Goal: Task Accomplishment & Management: Complete application form

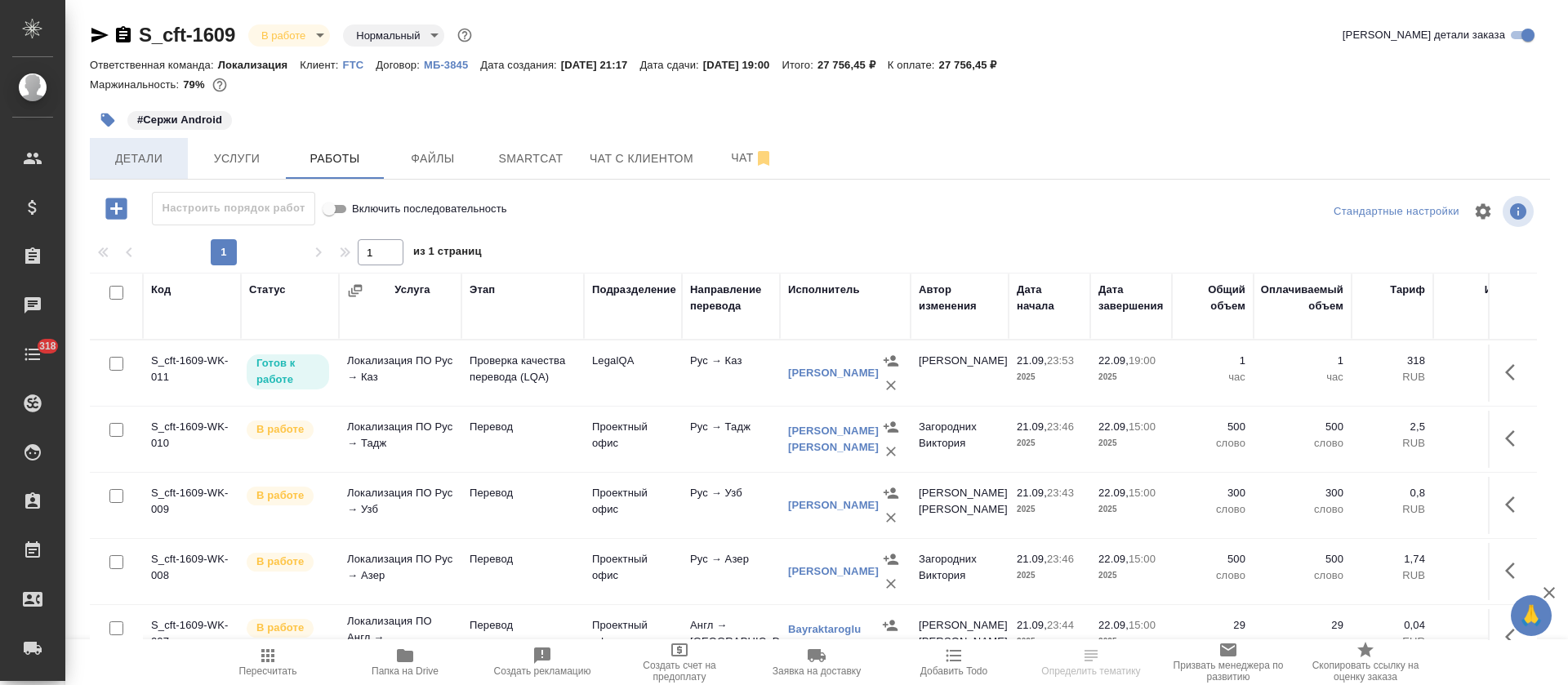
click at [148, 147] on button "Детали" at bounding box center [138, 158] width 98 height 41
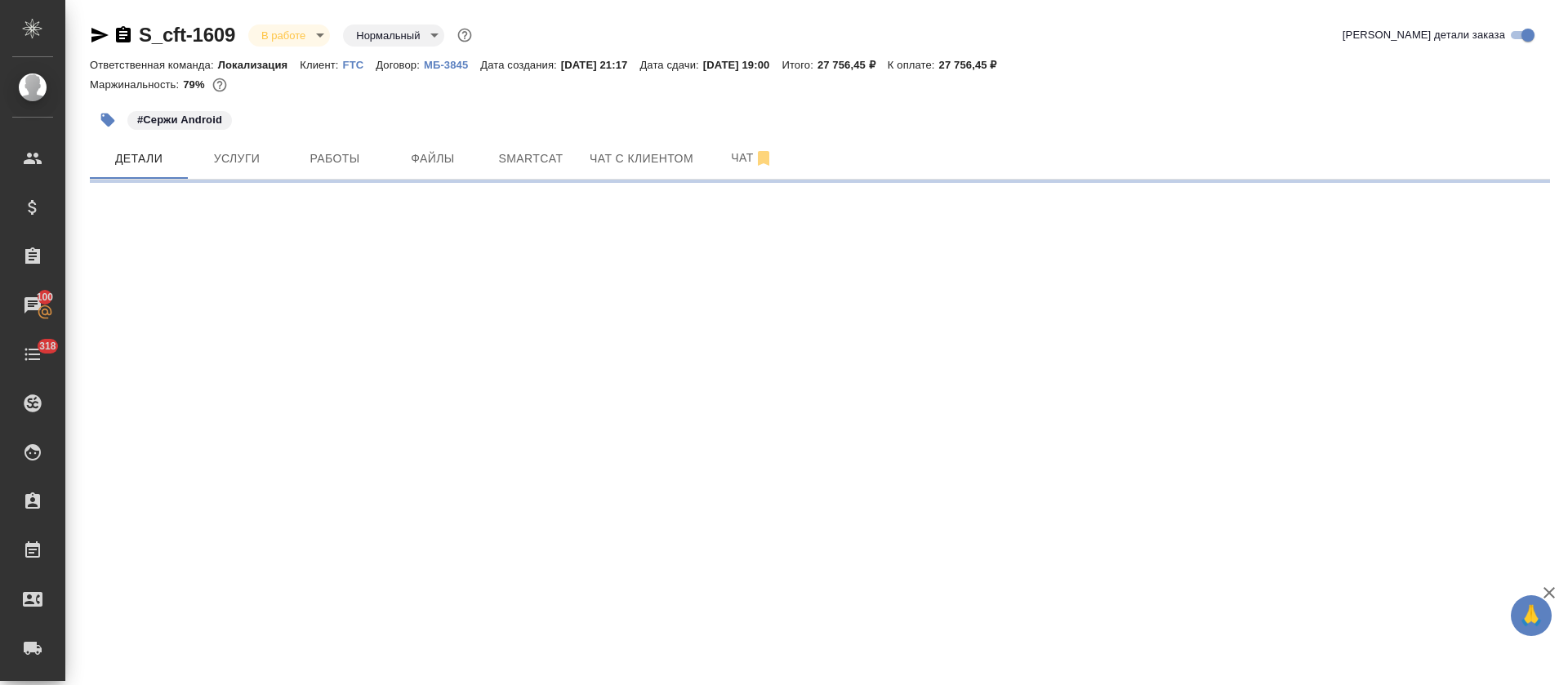
select select "RU"
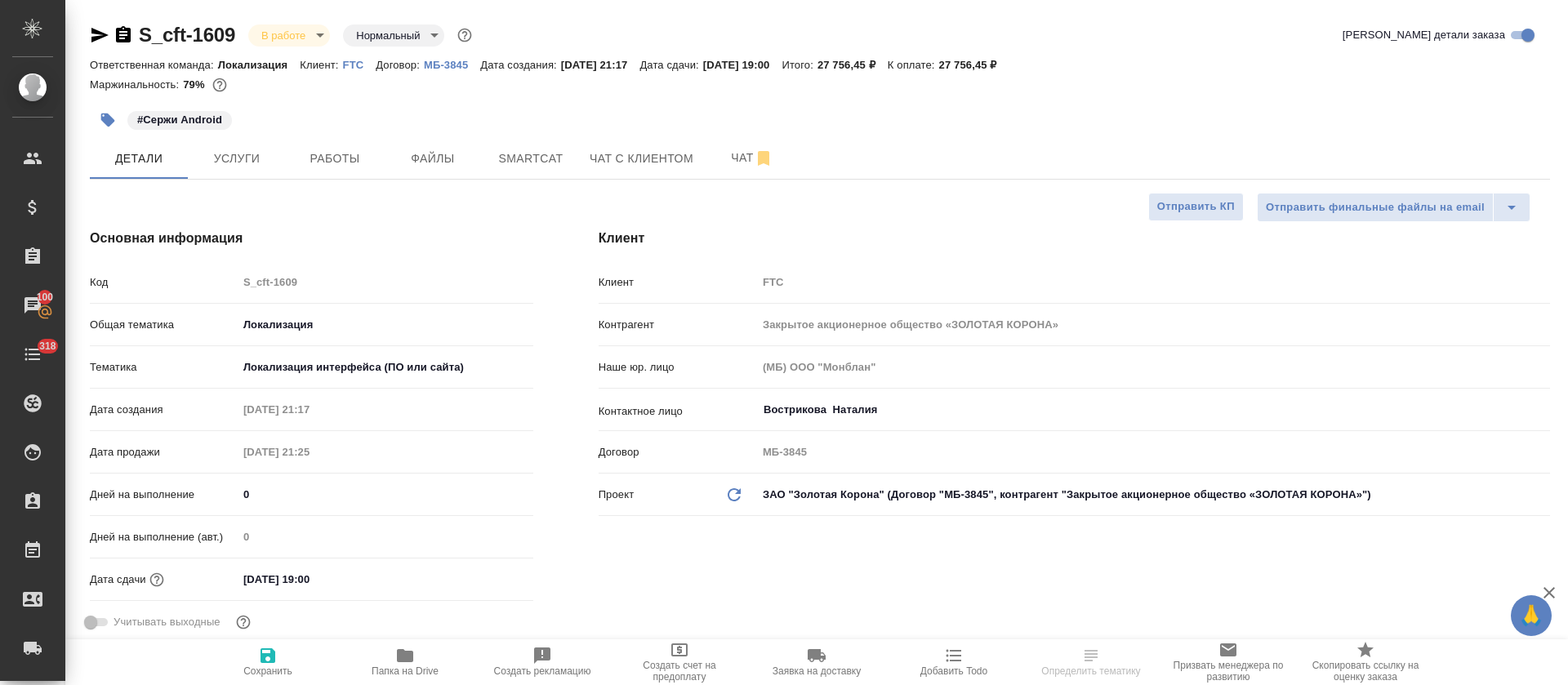
type textarea "x"
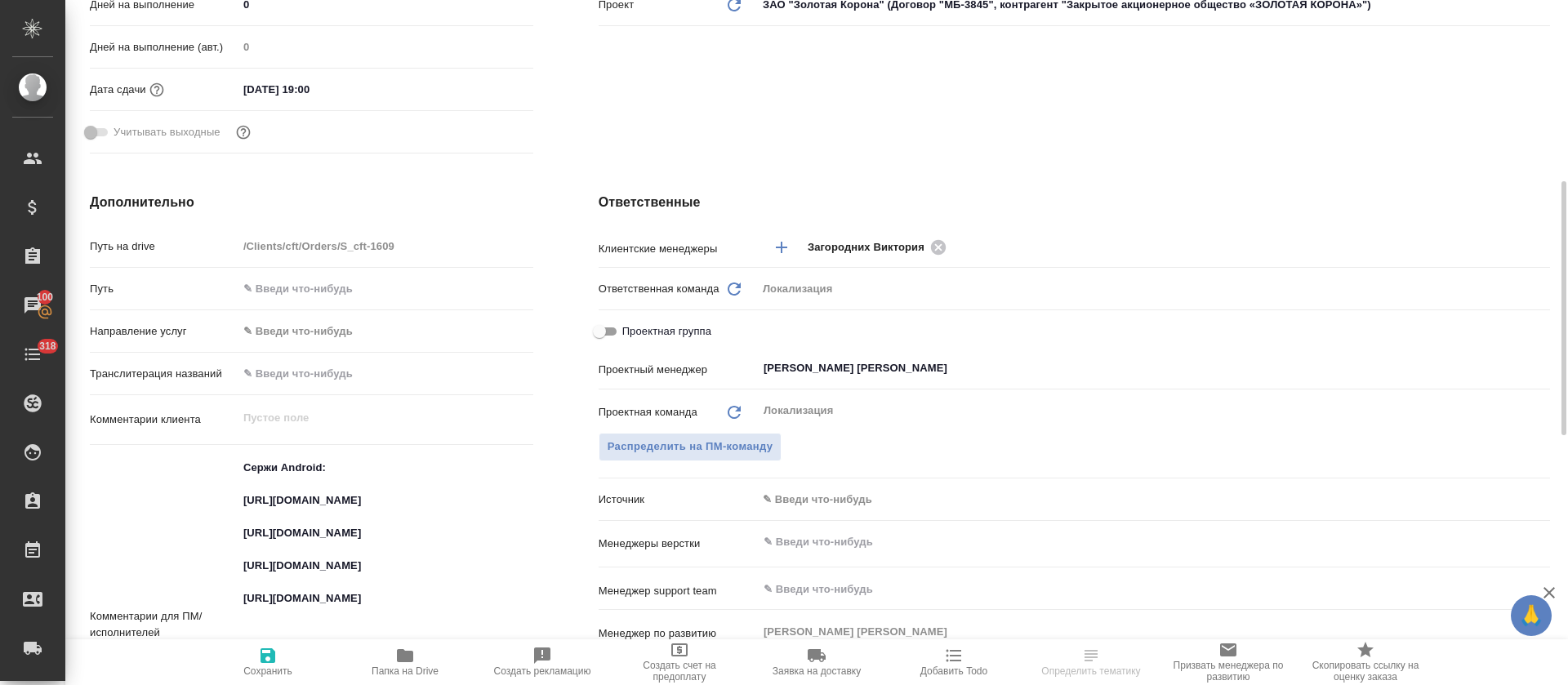
scroll to position [612, 0]
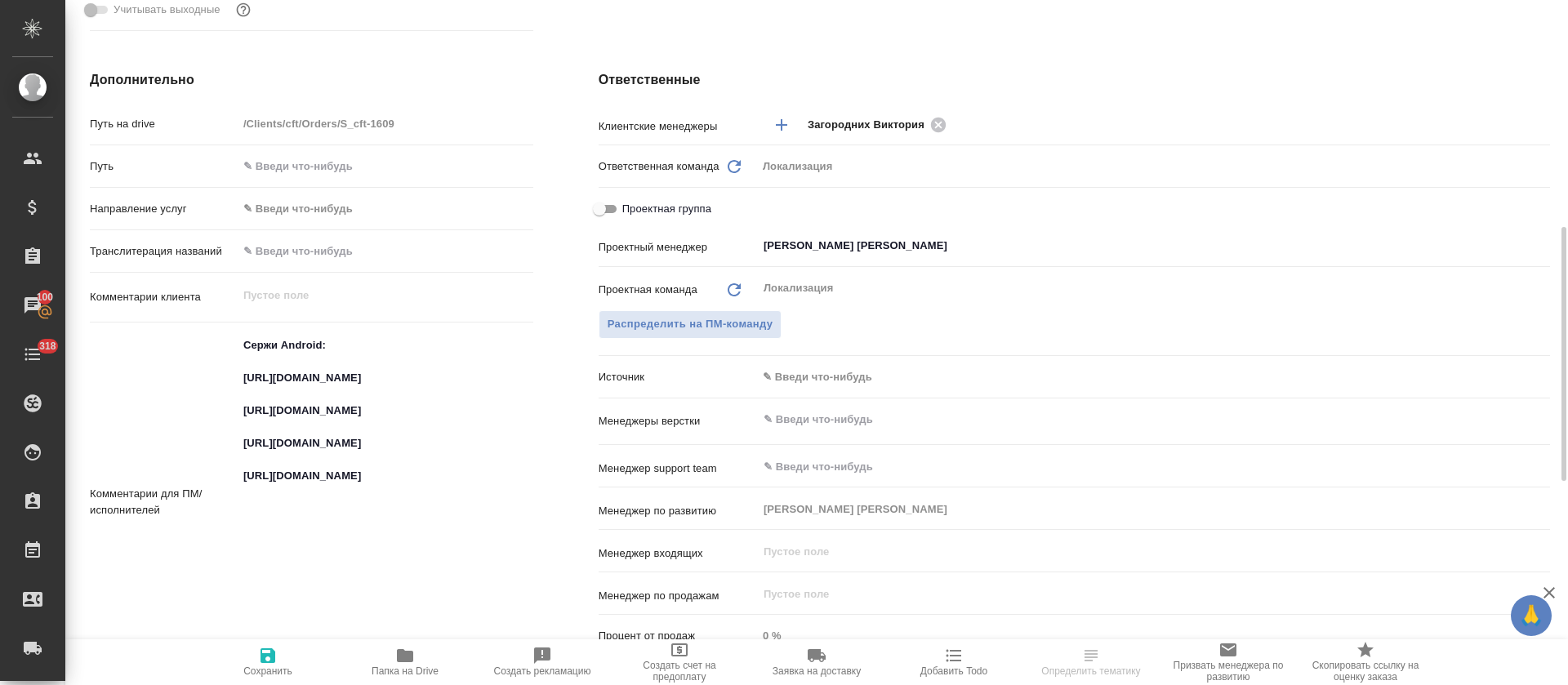
click at [327, 468] on textarea "Сержи Android: [URL][DOMAIN_NAME] [URL][DOMAIN_NAME] [URL][DOMAIN_NAME] [URL][D…" at bounding box center [385, 500] width 296 height 338
type textarea "x"
click at [327, 468] on textarea "Сержи Android: [URL][DOMAIN_NAME] [URL][DOMAIN_NAME] [URL][DOMAIN_NAME] [URL][D…" at bounding box center [385, 500] width 296 height 338
click at [327, 468] on textarea "Сержи Android: [URL][DOMAIN_NAME] [URL][DOMAIN_NAME] [URL][DOMAIN_NAME] [URL][D…" at bounding box center [385, 501] width 294 height 338
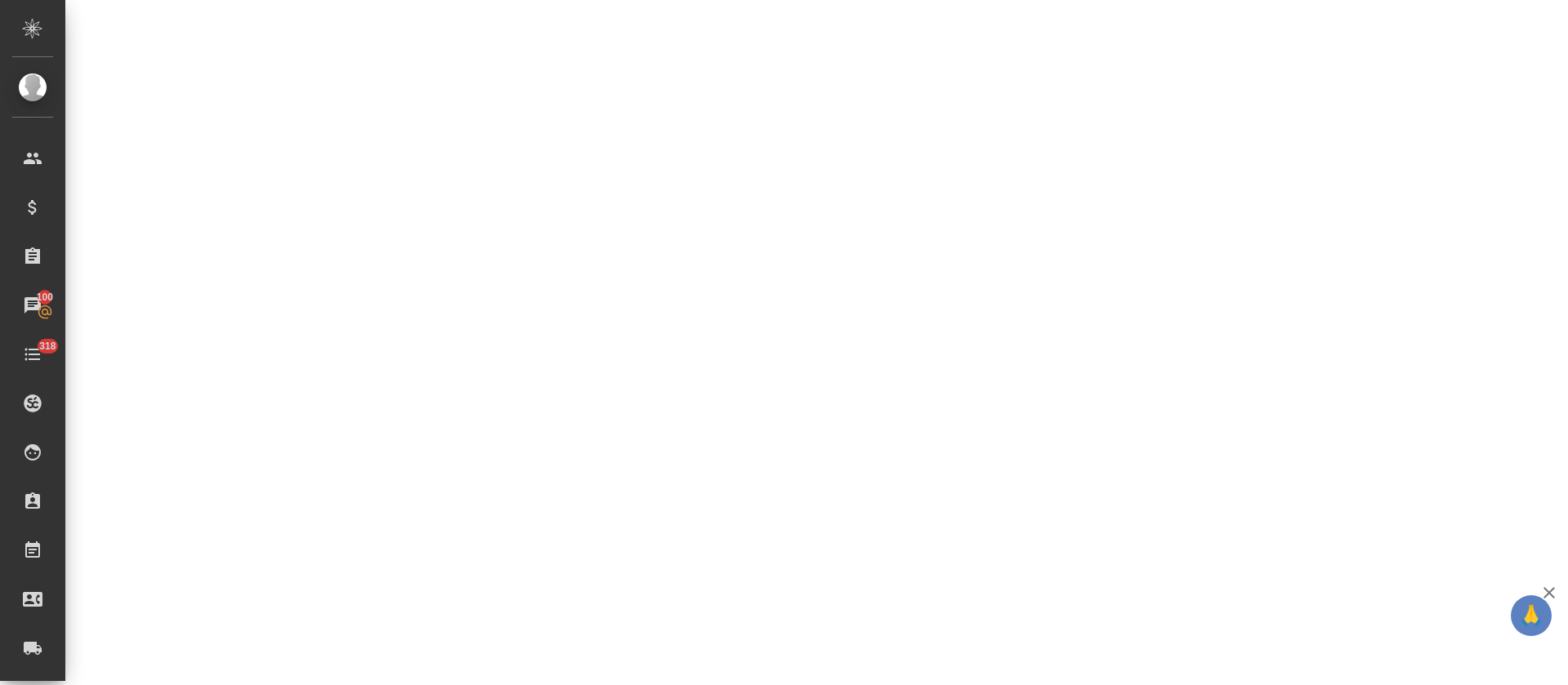
select select "RU"
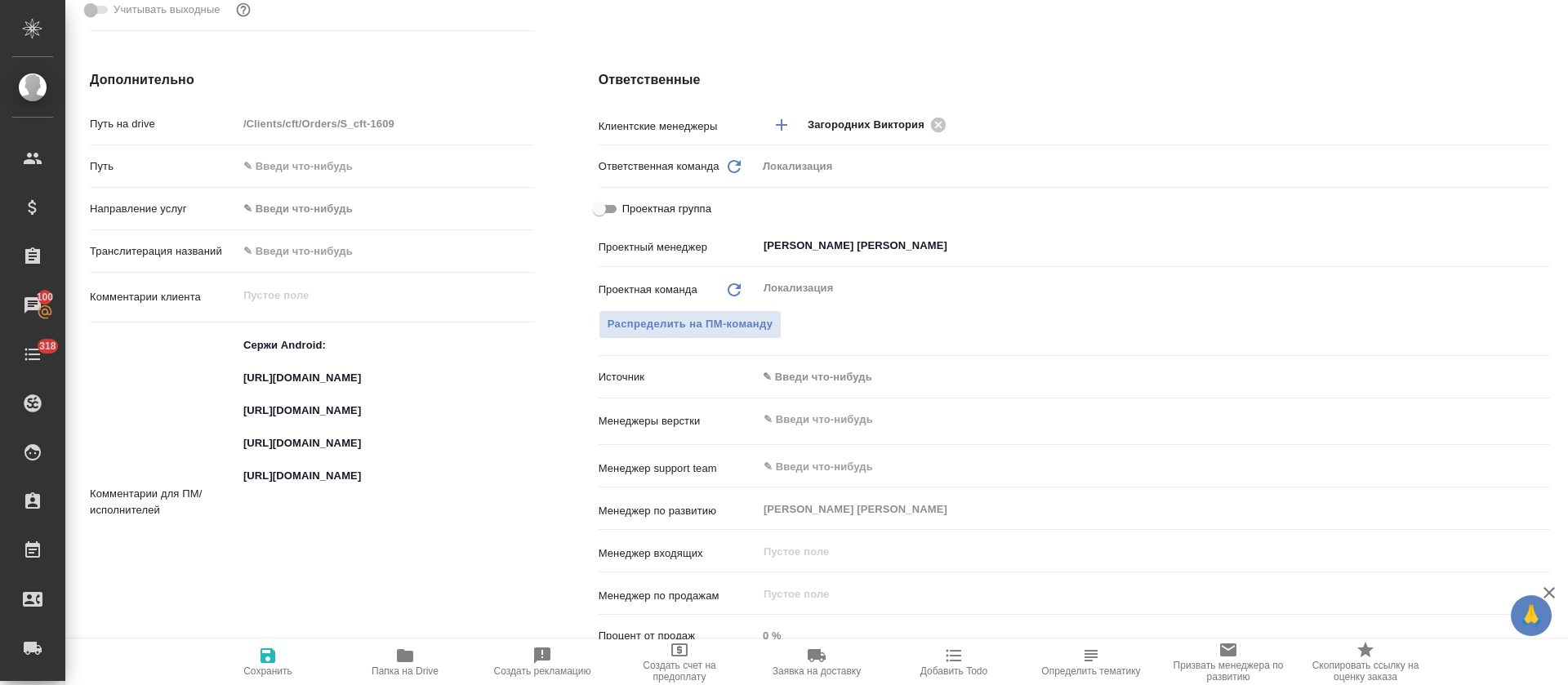
type textarea "x"
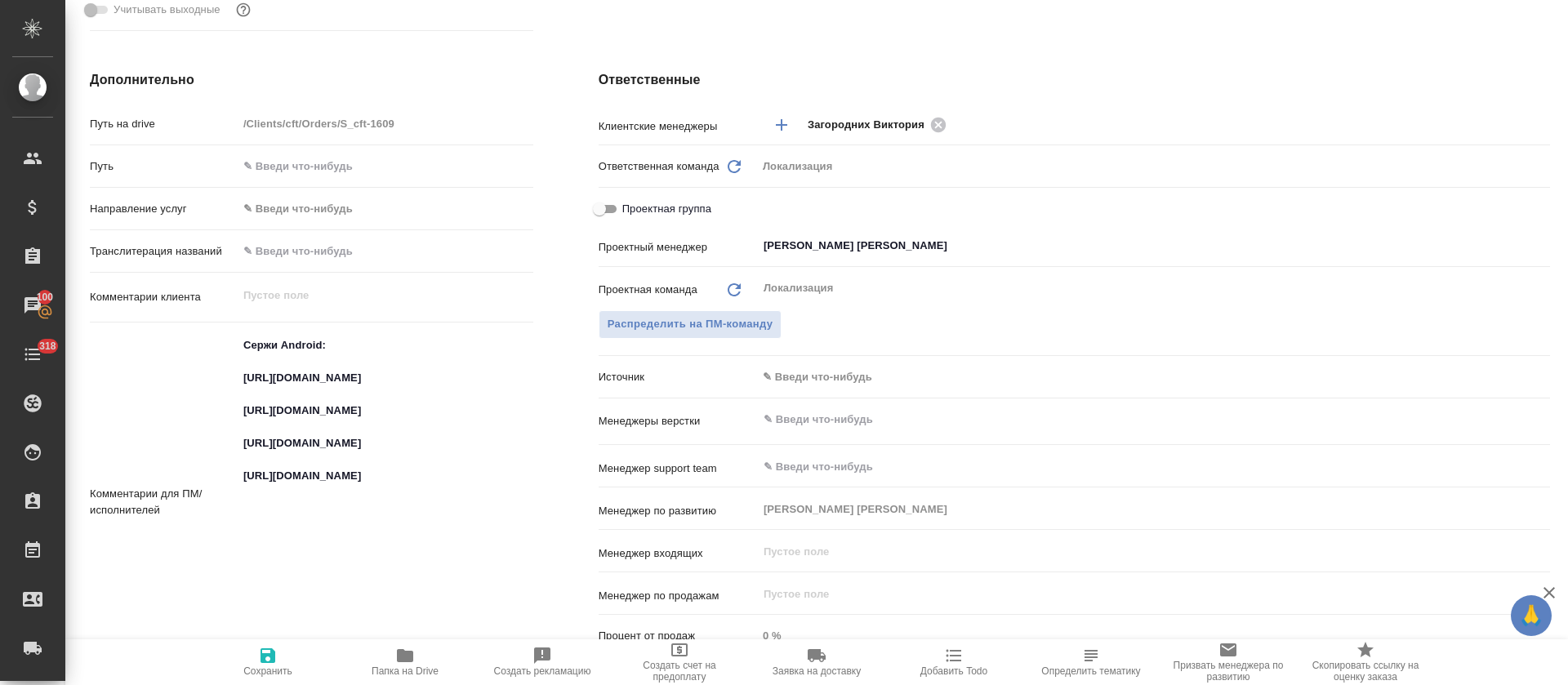
type textarea "x"
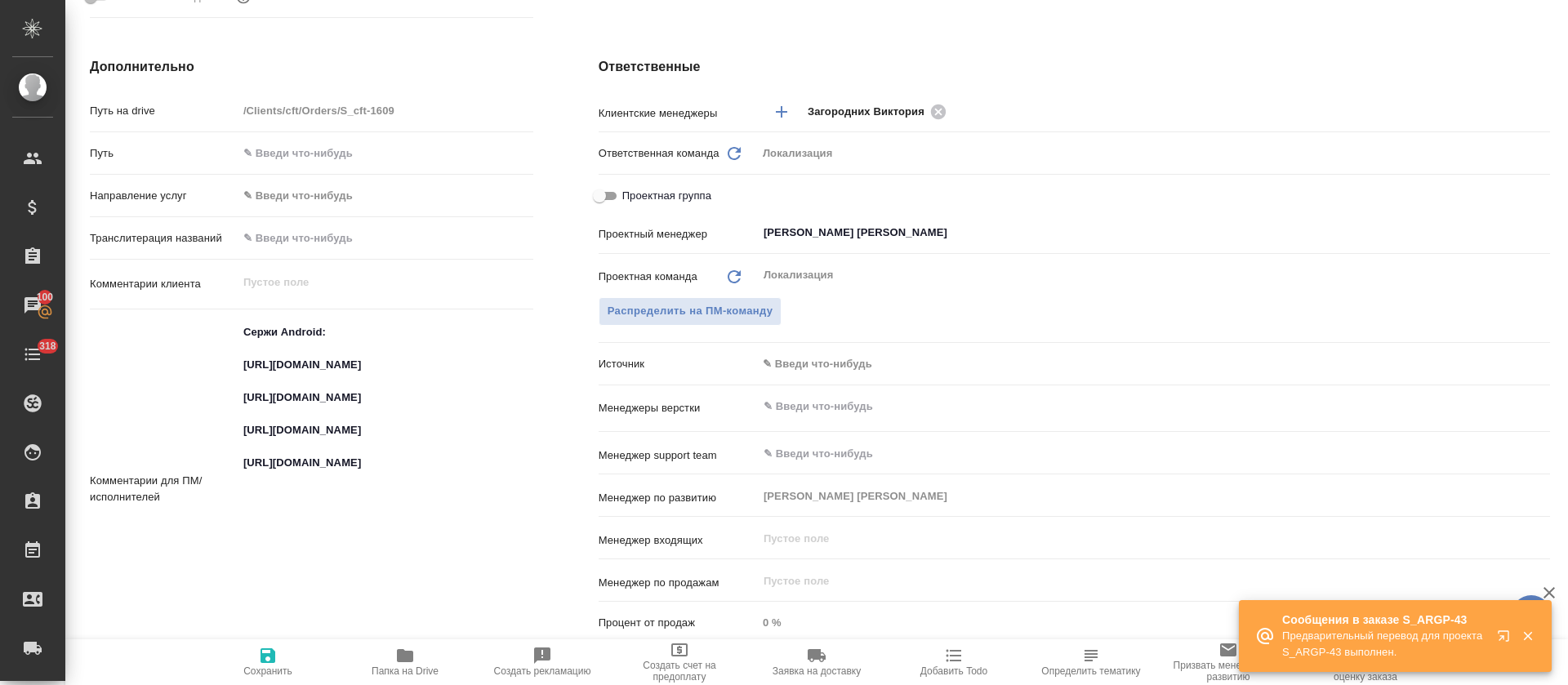
type textarea "x"
